Goal: Find specific page/section: Find specific page/section

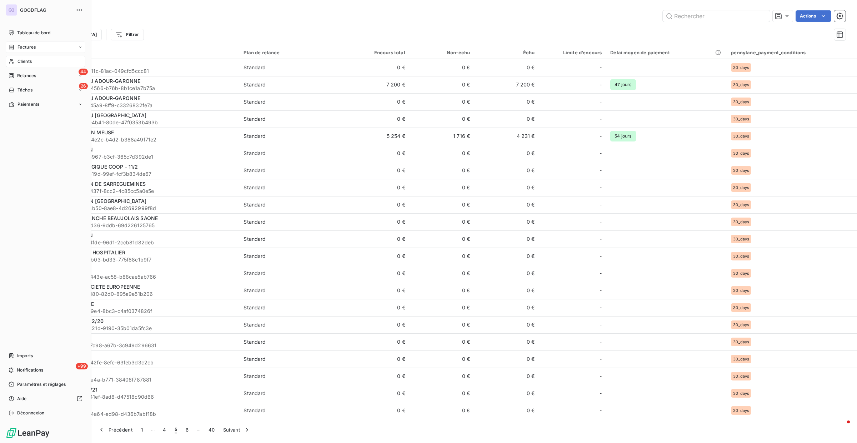
click at [46, 48] on div "Factures" at bounding box center [46, 46] width 80 height 11
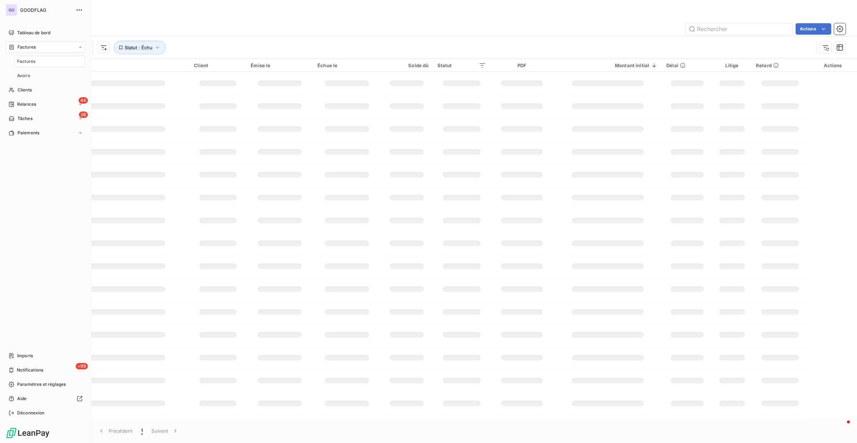
click at [38, 65] on div "Factures" at bounding box center [49, 61] width 71 height 11
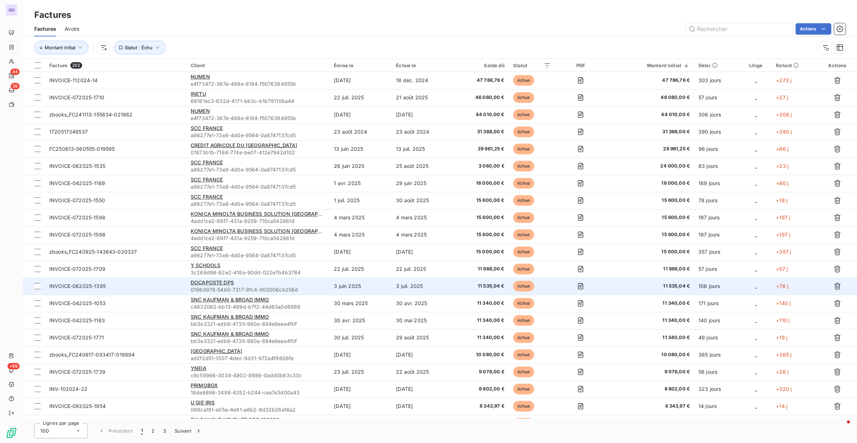
click at [245, 286] on span "0196d978-54b0-7317-8fc4-902006cb256d" at bounding box center [258, 289] width 135 height 7
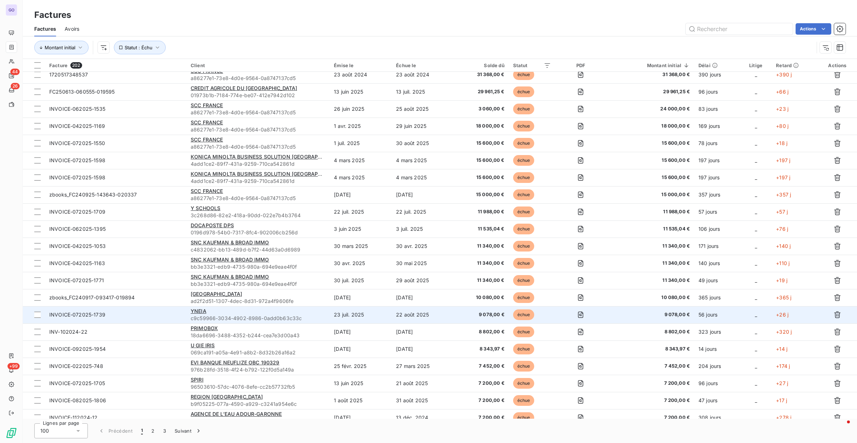
scroll to position [57, 0]
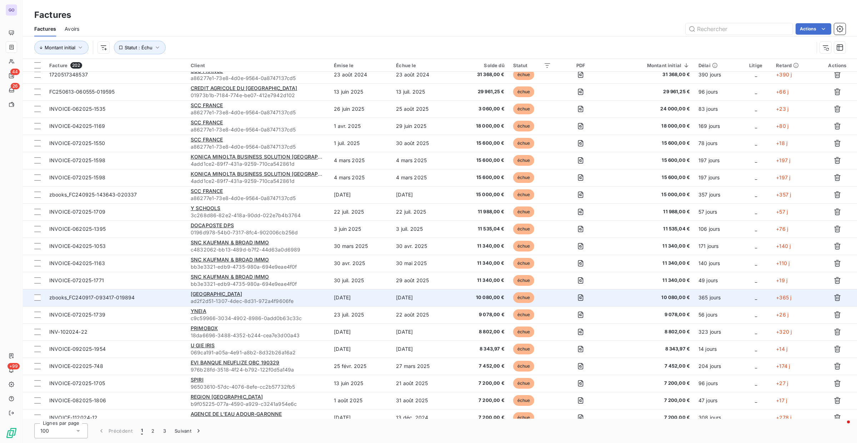
click at [277, 289] on td "[GEOGRAPHIC_DATA] ad2f2d51-1307-4dec-8d31-972a4f9606fe" at bounding box center [257, 297] width 143 height 17
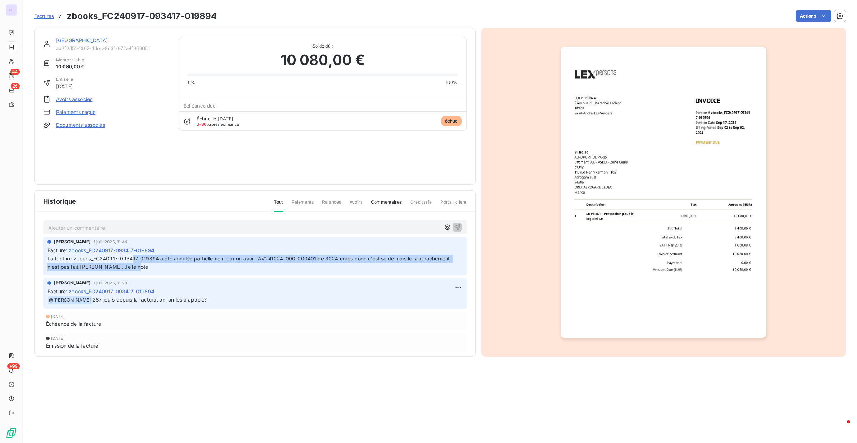
drag, startPoint x: 192, startPoint y: 258, endPoint x: 400, endPoint y: 266, distance: 207.3
click at [422, 266] on p "La facture zbooks_FC240917-093417-019894 a été annulée partiellement par un avo…" at bounding box center [254, 263] width 415 height 16
click at [216, 267] on p "La facture zbooks_FC240917-093417-019894 a été annulée partiellement par un avo…" at bounding box center [254, 263] width 415 height 16
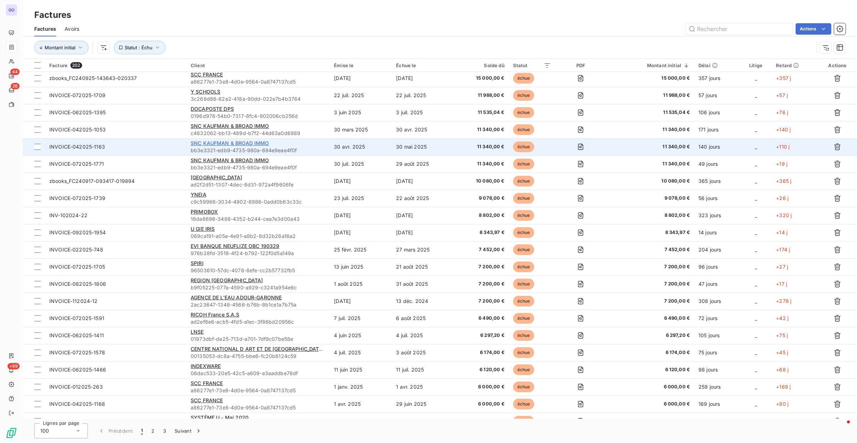
scroll to position [174, 0]
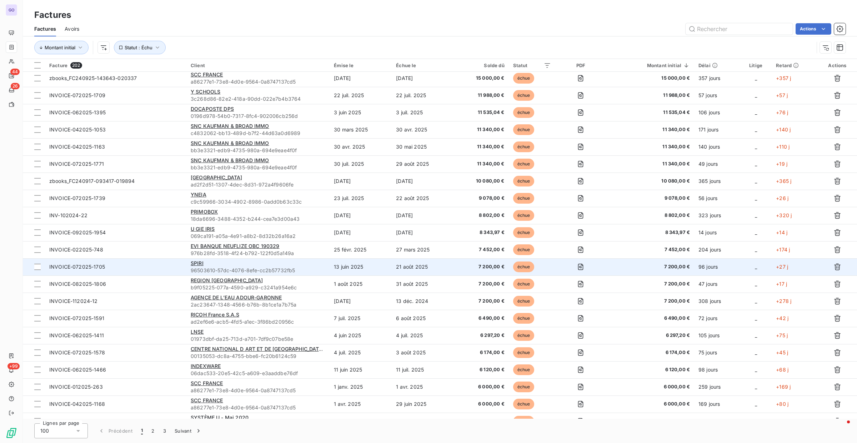
click at [218, 264] on div "SPIRI" at bounding box center [258, 263] width 135 height 7
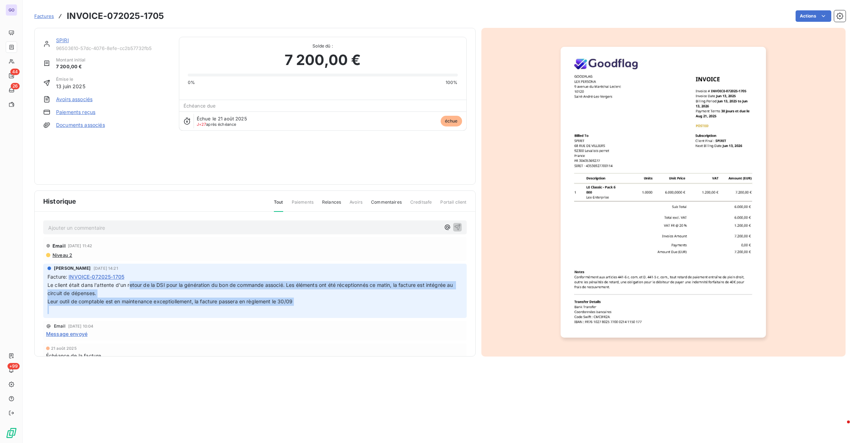
drag, startPoint x: 207, startPoint y: 286, endPoint x: 382, endPoint y: 319, distance: 177.9
click at [415, 317] on div "[PERSON_NAME] [DATE] 14:21 Facture : INVOICE-072025-1705 Le client était dans l…" at bounding box center [255, 291] width 424 height 55
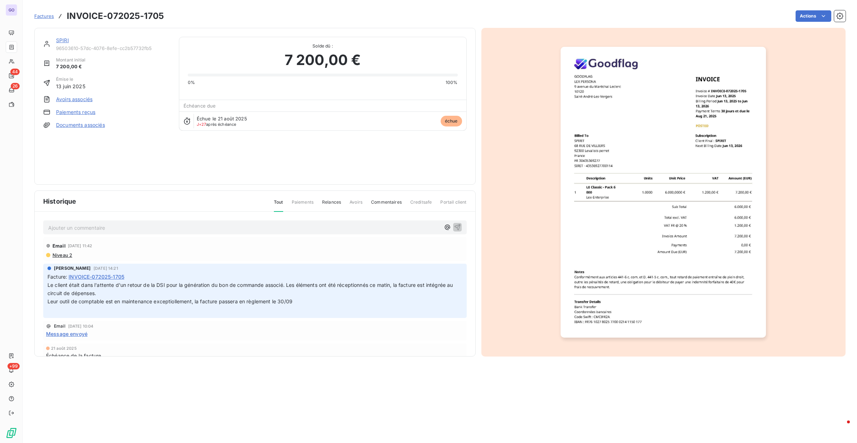
click at [297, 316] on div "[PERSON_NAME] [DATE] 14:21 Facture : INVOICE-072025-1705 Le client était dans l…" at bounding box center [255, 291] width 424 height 55
drag, startPoint x: 61, startPoint y: 300, endPoint x: 316, endPoint y: 310, distance: 254.8
click at [316, 310] on p "Le client était dans l'attente d'un retour de la DSI pour la génération du bon …" at bounding box center [254, 297] width 415 height 33
click at [261, 315] on div "[PERSON_NAME] [DATE] 14:21 Facture : INVOICE-072025-1705 Le client était dans l…" at bounding box center [255, 291] width 424 height 55
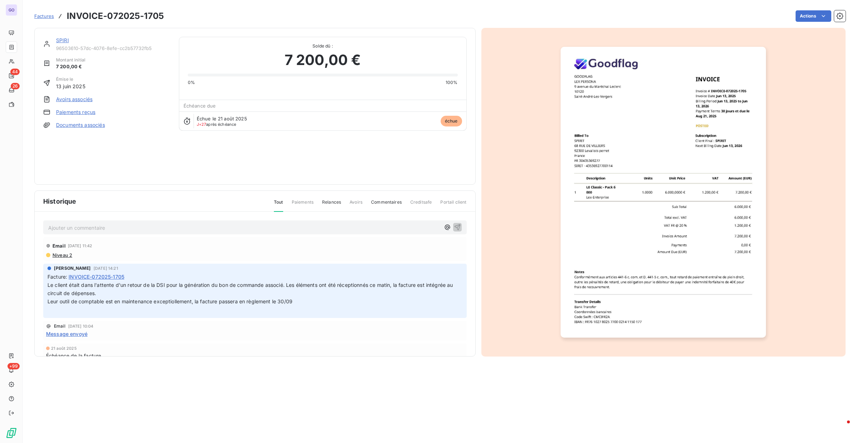
click at [261, 315] on div "[PERSON_NAME] [DATE] 14:21 Facture : INVOICE-072025-1705 Le client était dans l…" at bounding box center [255, 291] width 424 height 55
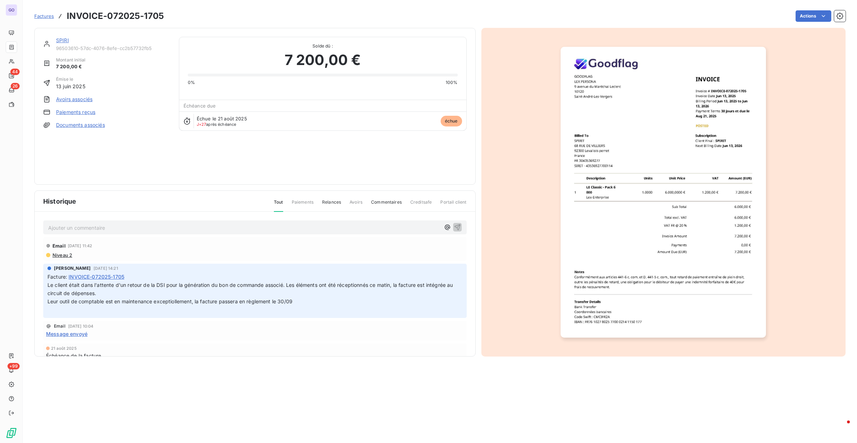
click at [261, 315] on div "[PERSON_NAME] [DATE] 14:21 Facture : INVOICE-072025-1705 Le client était dans l…" at bounding box center [255, 291] width 424 height 55
